Goal: Register for event/course

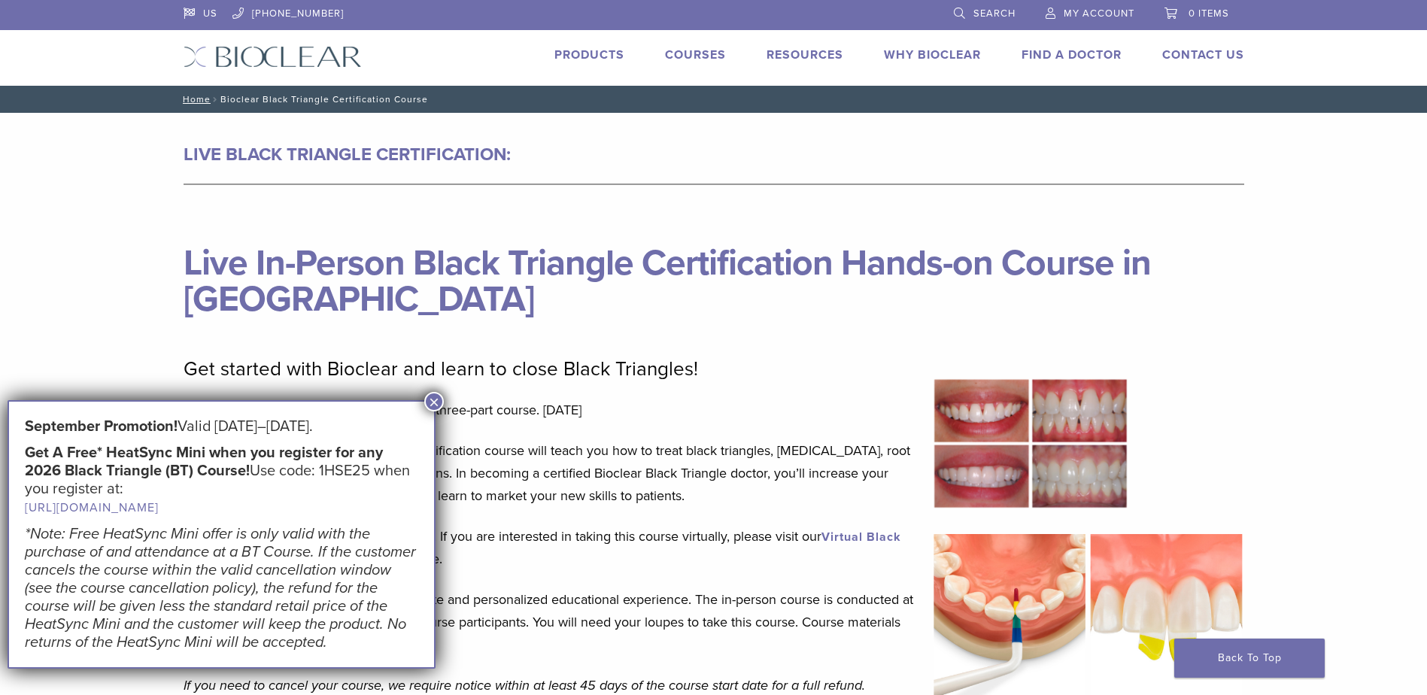
click at [433, 393] on button "×" at bounding box center [434, 402] width 20 height 20
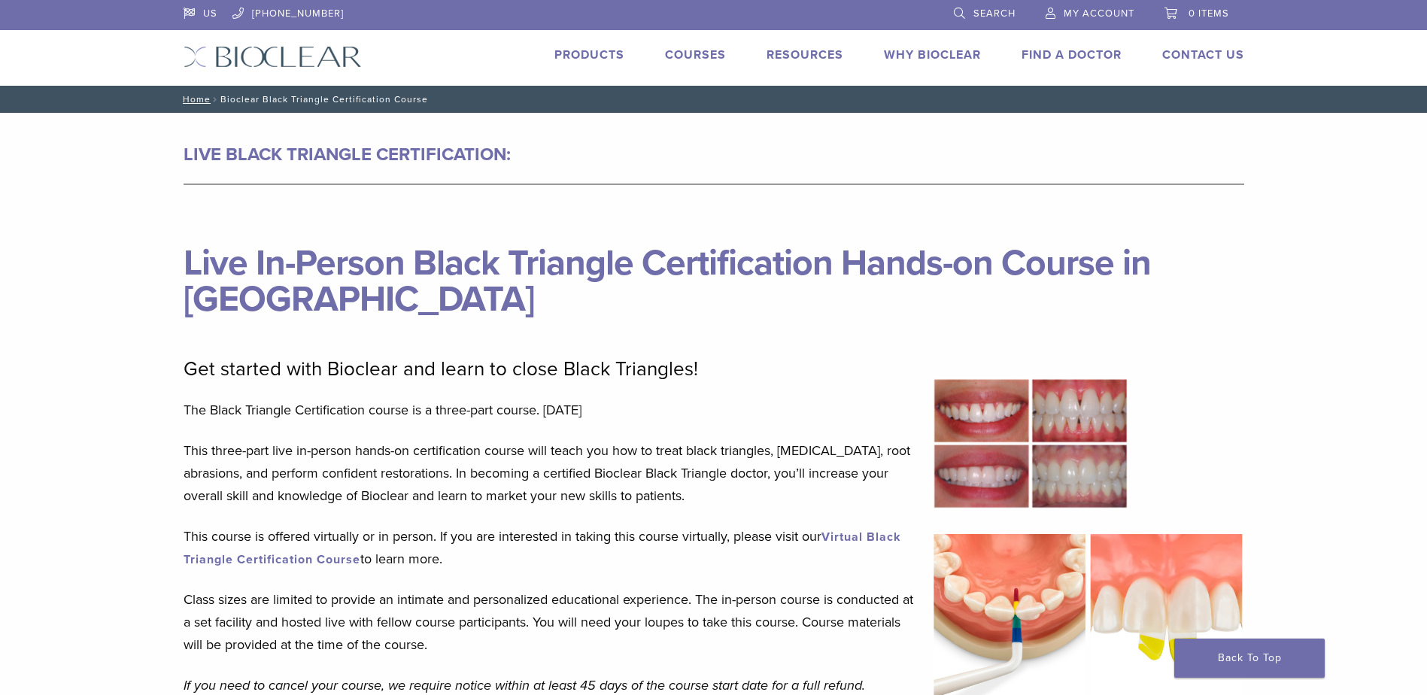
click at [689, 57] on link "Courses" at bounding box center [695, 54] width 61 height 15
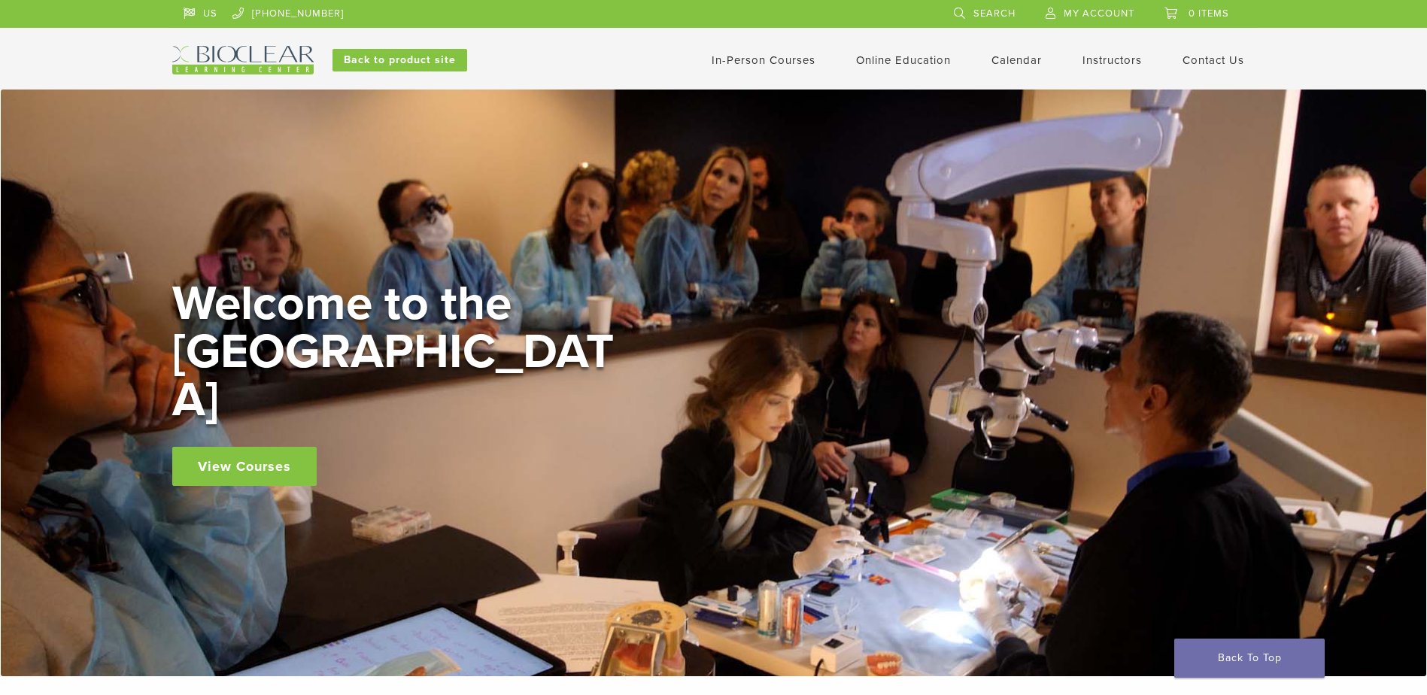
click at [241, 454] on link "View Courses" at bounding box center [244, 466] width 144 height 39
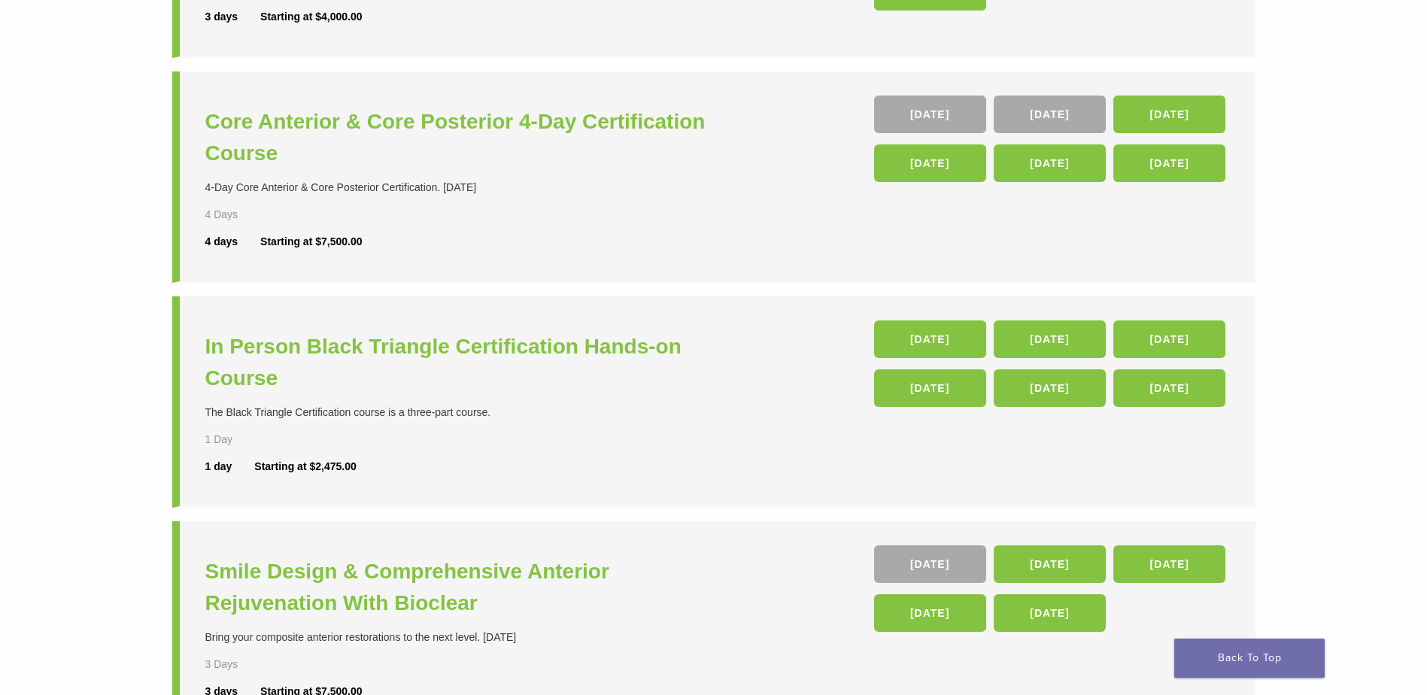
scroll to position [324, 0]
click at [353, 338] on h3 "In Person Black Triangle Certification Hands-on Course" at bounding box center [461, 361] width 512 height 63
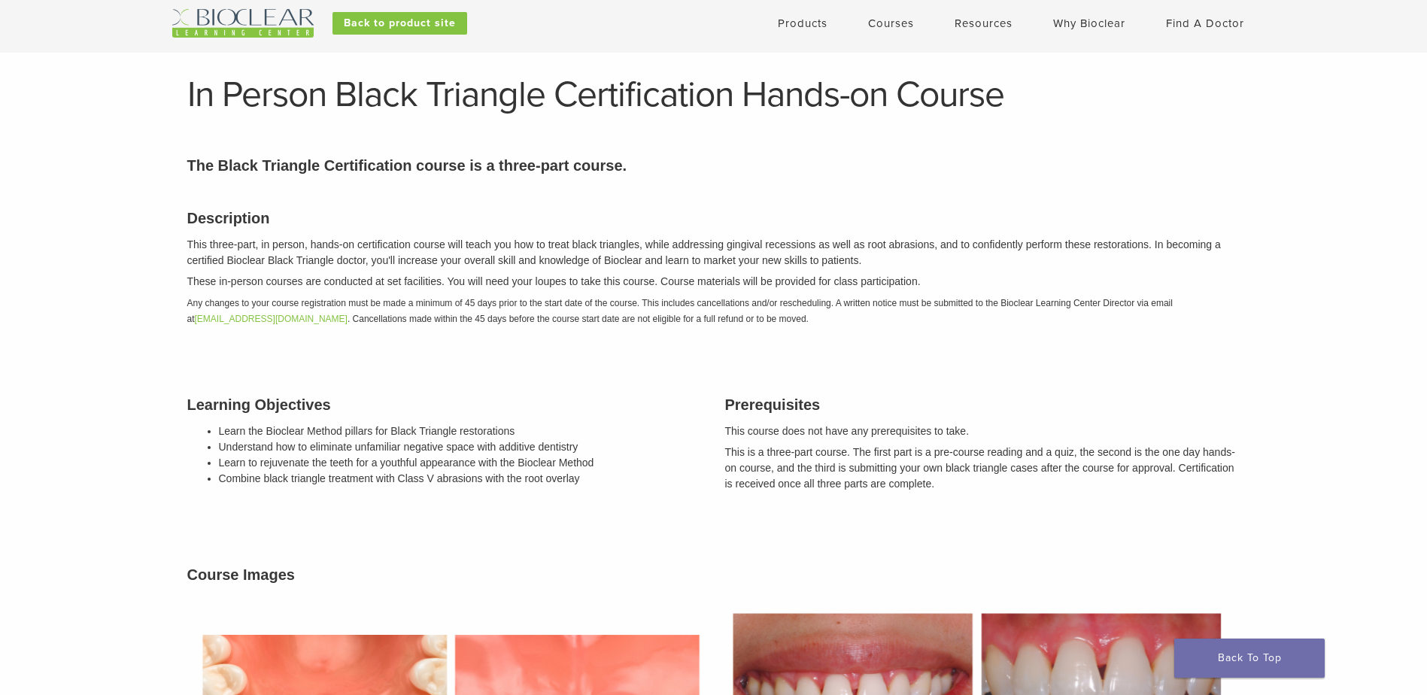
scroll to position [33, 0]
